Goal: Information Seeking & Learning: Learn about a topic

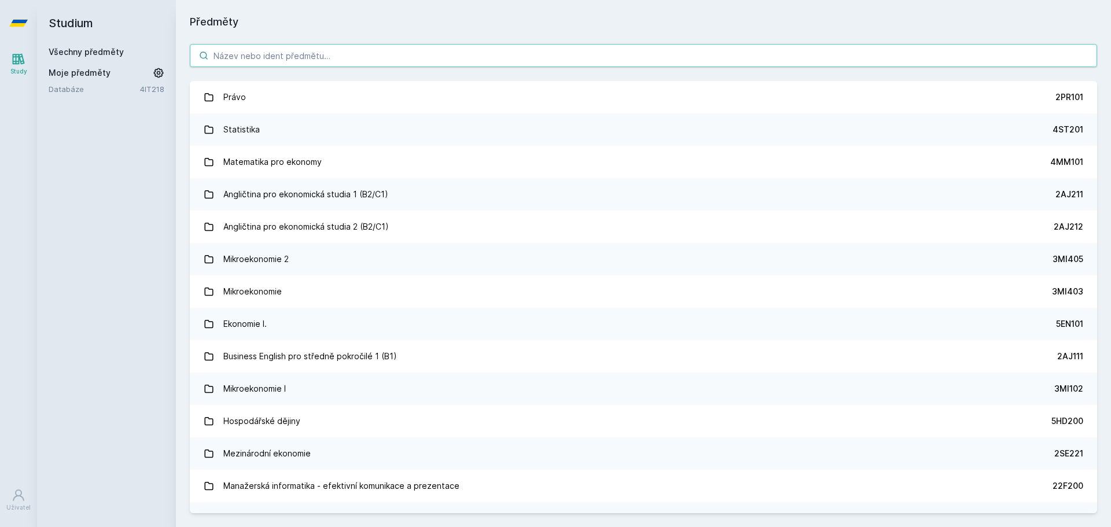
click at [407, 52] on input "search" at bounding box center [643, 55] width 907 height 23
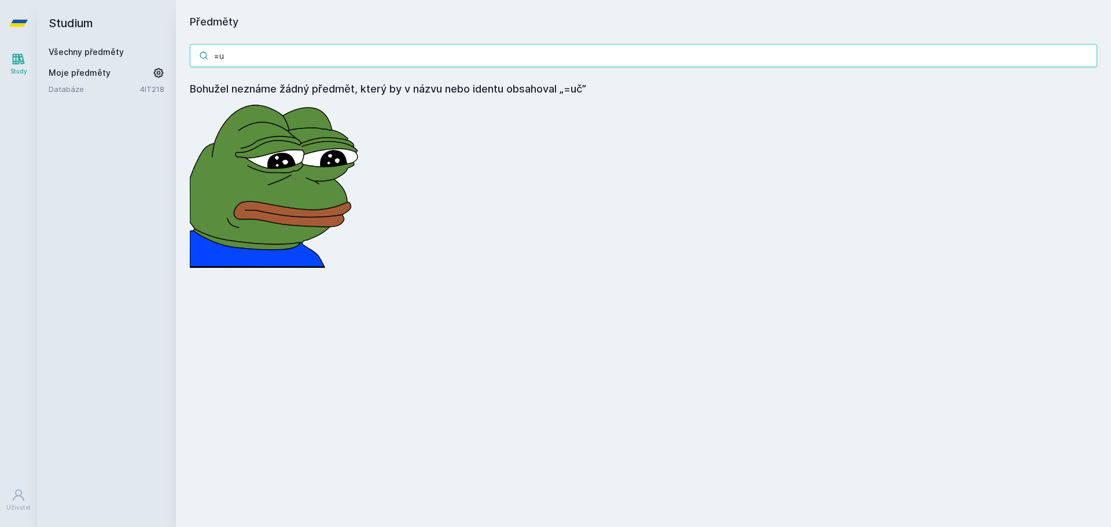
type input "="
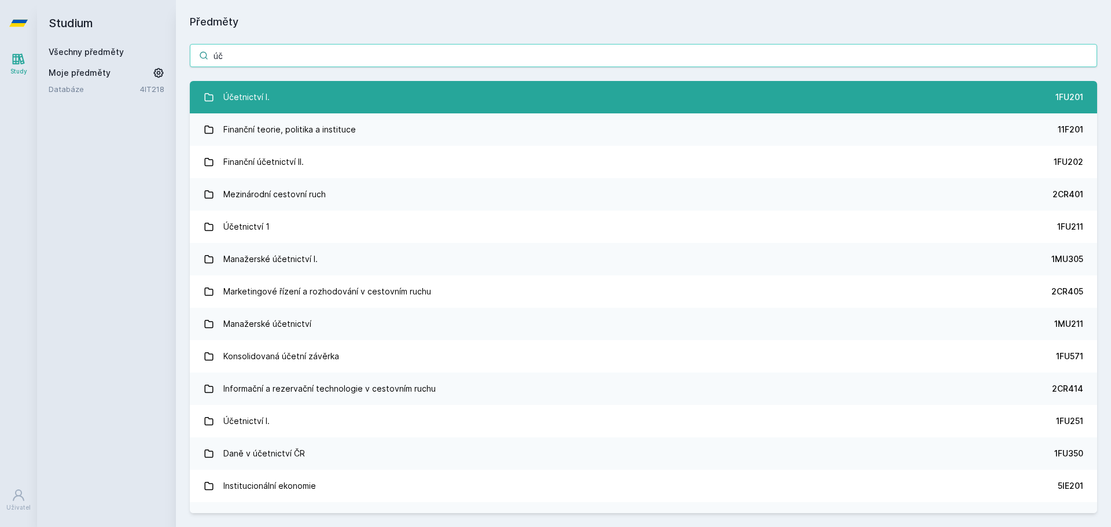
type input "úč"
click at [446, 102] on link "Účetnictví I. 1FU201" at bounding box center [643, 97] width 907 height 32
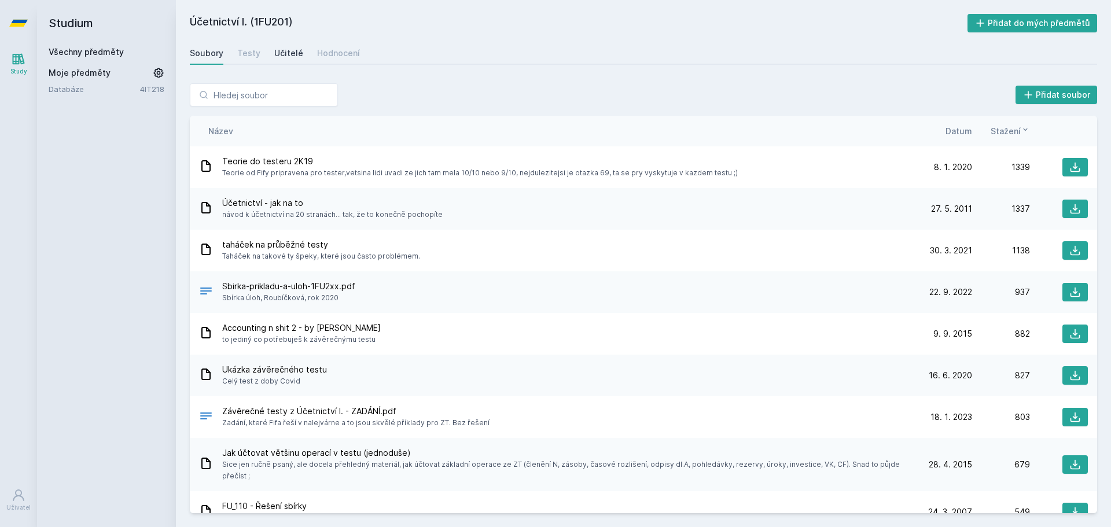
click at [297, 60] on link "Učitelé" at bounding box center [288, 53] width 29 height 23
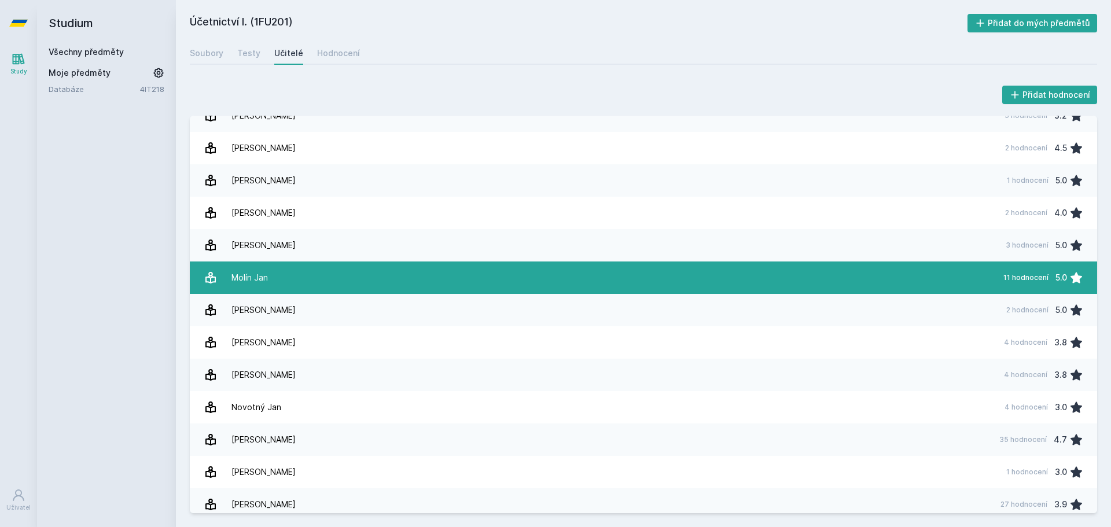
scroll to position [1042, 0]
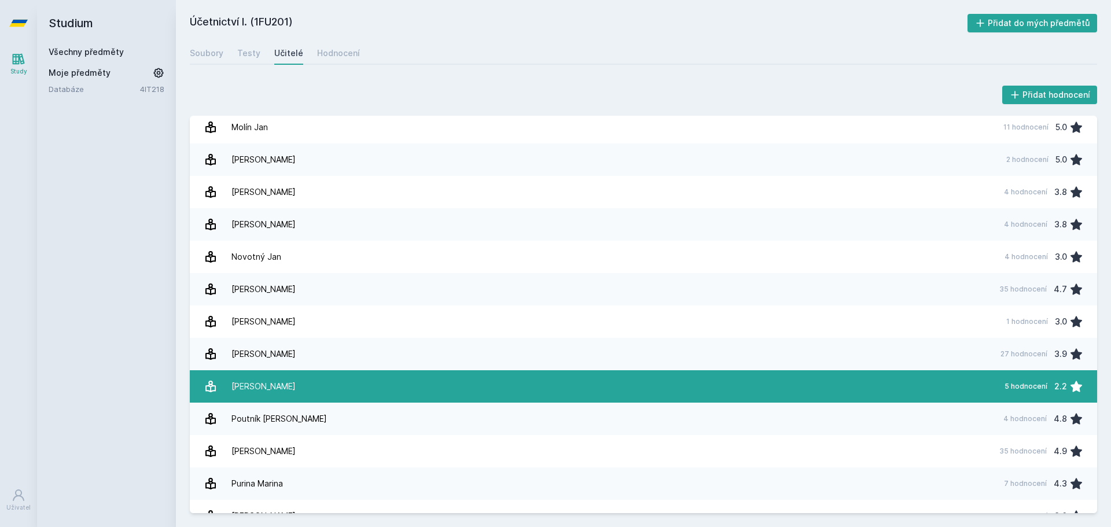
click at [494, 378] on link "[PERSON_NAME] 5 hodnocení 2.2" at bounding box center [643, 386] width 907 height 32
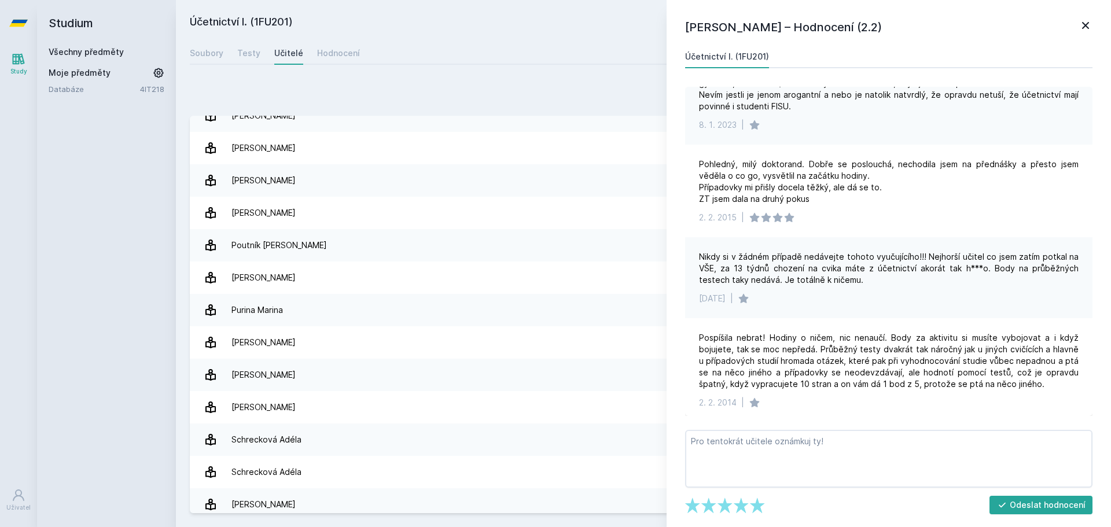
scroll to position [984, 0]
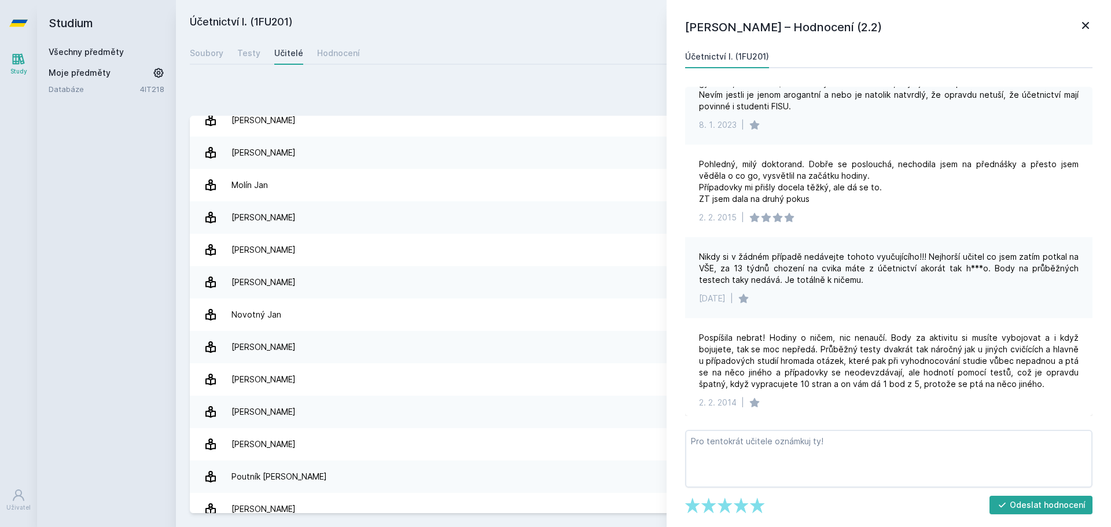
click at [1084, 25] on icon at bounding box center [1085, 25] width 7 height 7
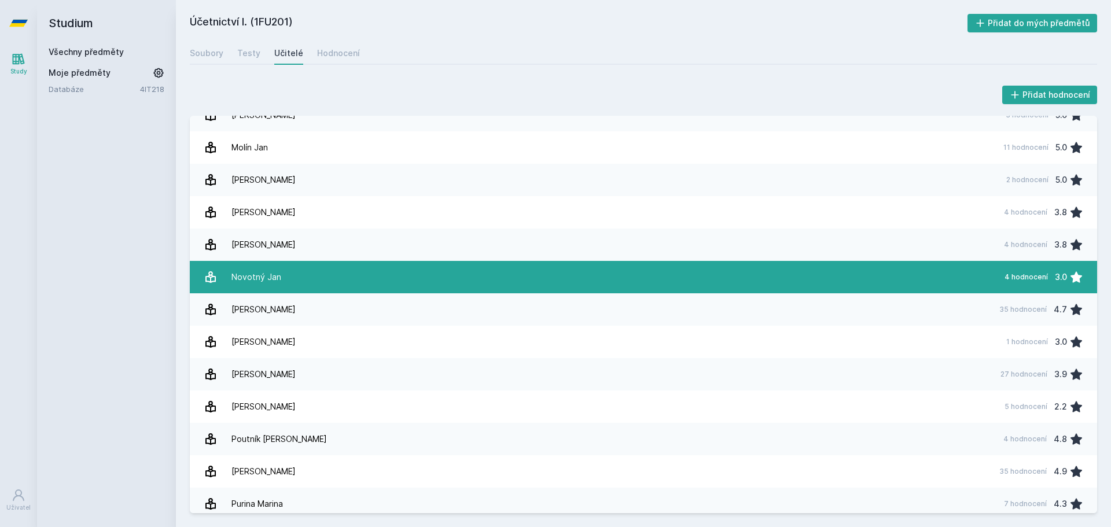
scroll to position [1042, 0]
